Goal: Transaction & Acquisition: Purchase product/service

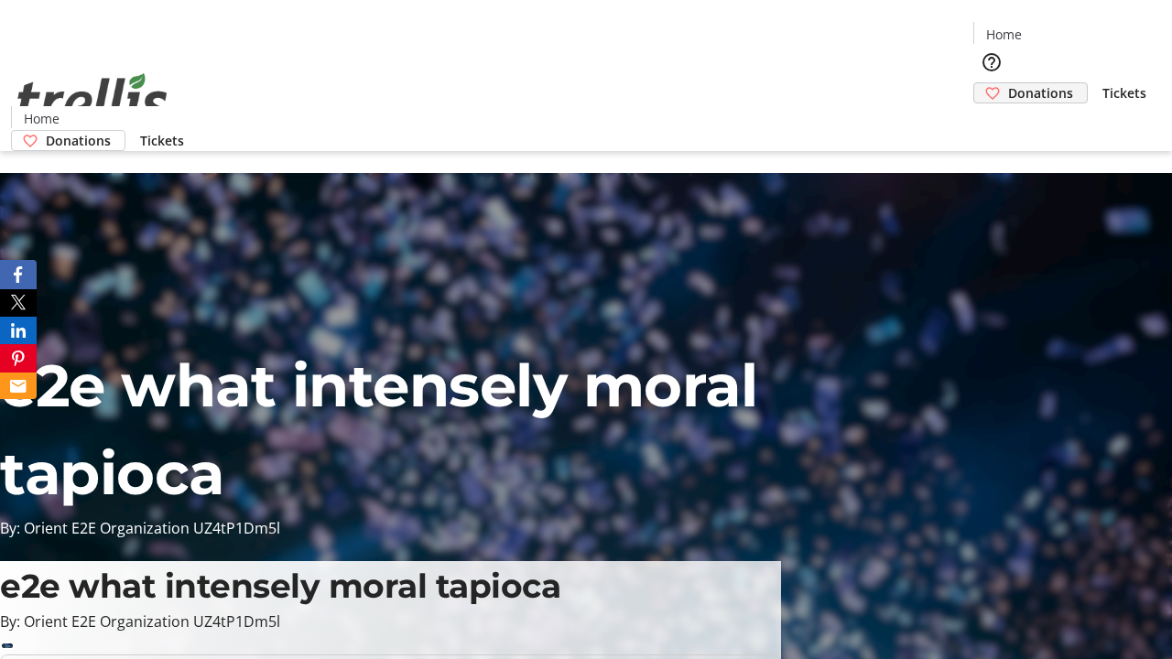
click at [1008, 83] on span "Donations" at bounding box center [1040, 92] width 65 height 19
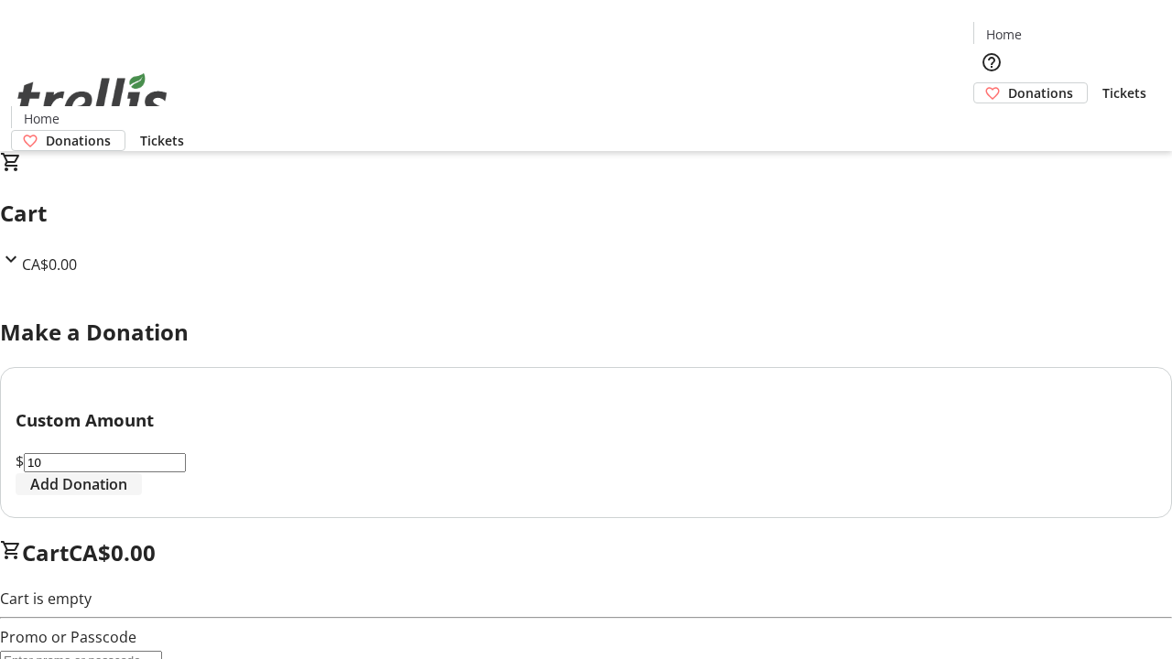
click at [127, 495] on span "Add Donation" at bounding box center [78, 484] width 97 height 22
